Goal: Check status

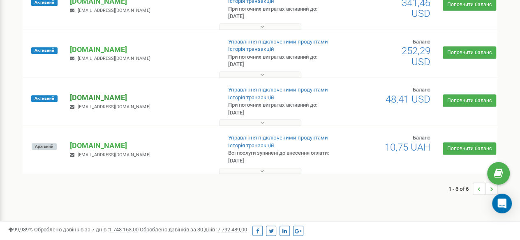
click at [80, 99] on p "[DOMAIN_NAME]" at bounding box center [142, 97] width 145 height 11
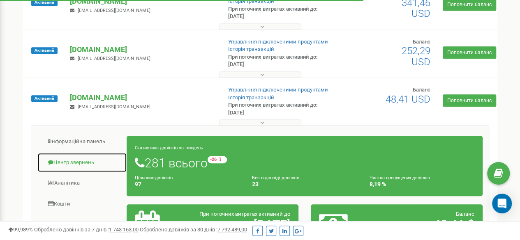
click at [76, 161] on link "Центр звернень" at bounding box center [82, 163] width 90 height 20
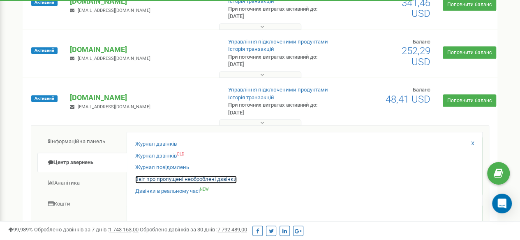
click at [182, 180] on link "Звіт про пропущені необроблені дзвінки" at bounding box center [185, 180] width 101 height 8
